Goal: Entertainment & Leisure: Consume media (video, audio)

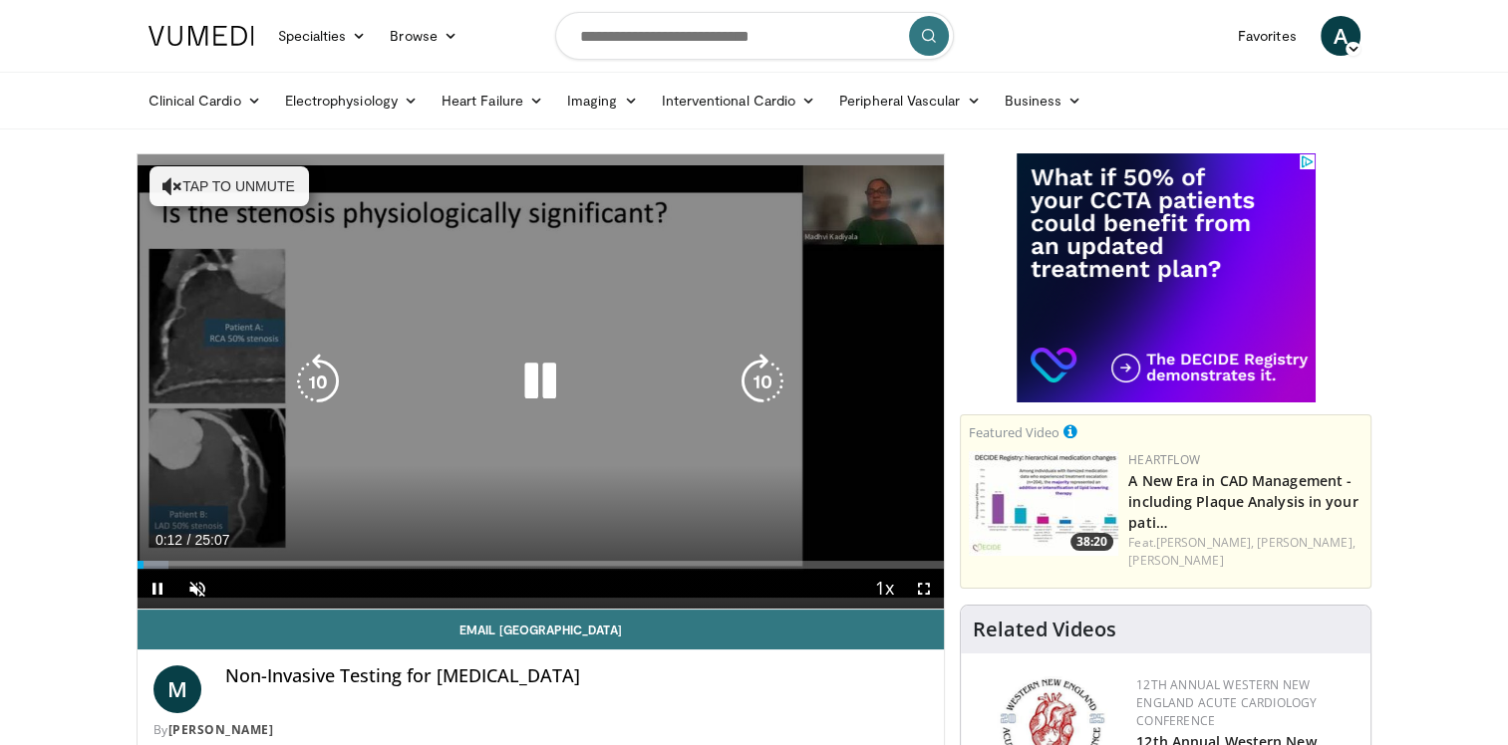
click at [197, 181] on button "Tap to unmute" at bounding box center [228, 186] width 159 height 40
